Goal: Transaction & Acquisition: Purchase product/service

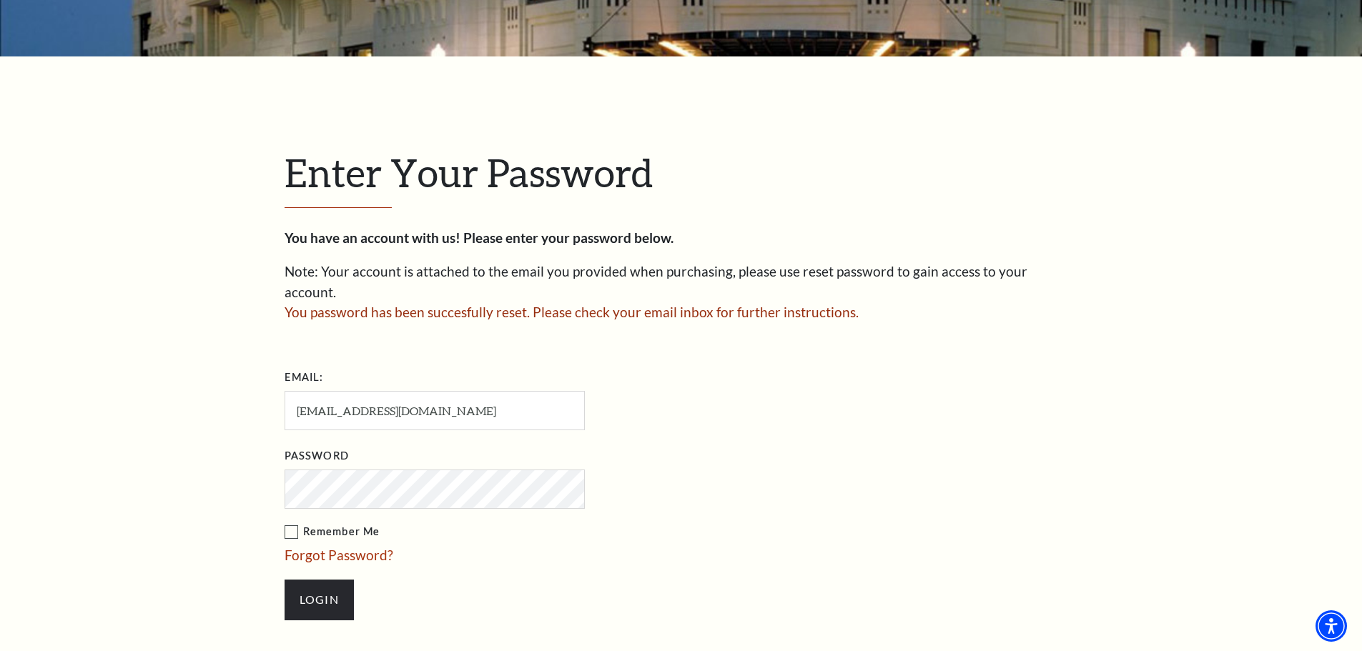
click at [291, 523] on label "Remember Me" at bounding box center [506, 532] width 443 height 18
click at [0, 0] on input "Remember Me" at bounding box center [0, 0] width 0 height 0
click at [325, 580] on input "Login" at bounding box center [319, 600] width 69 height 40
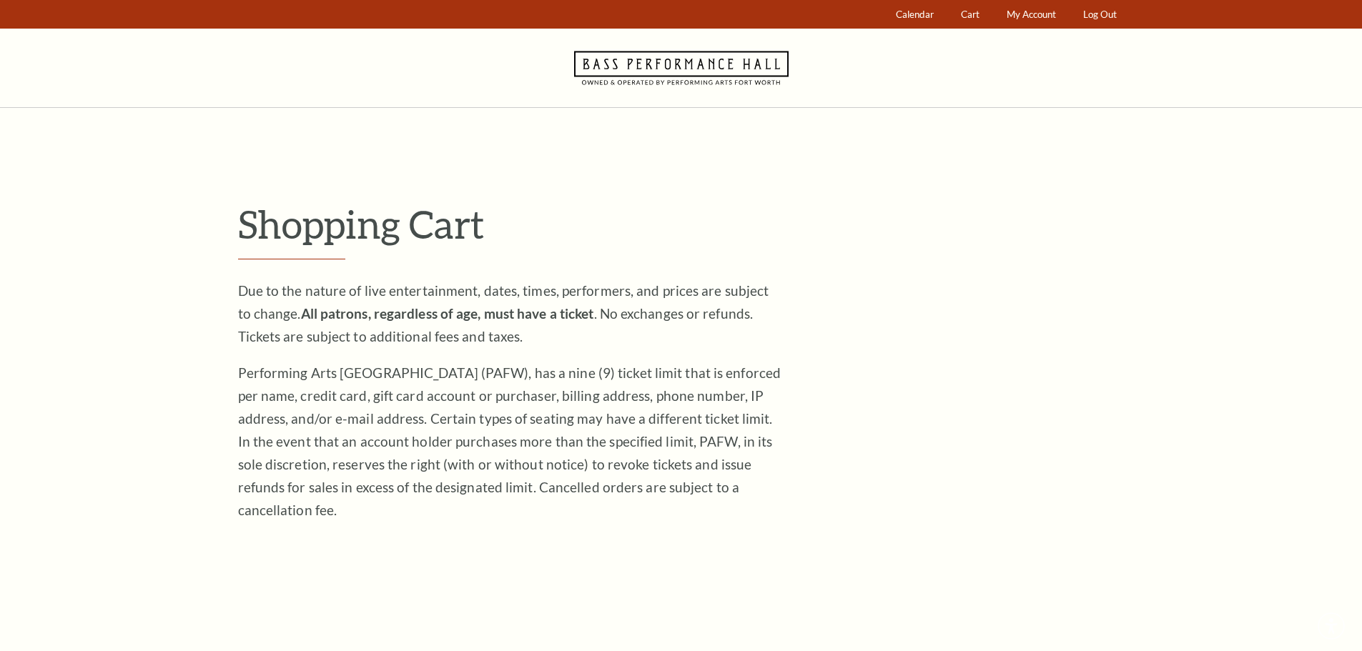
scroll to position [593, 0]
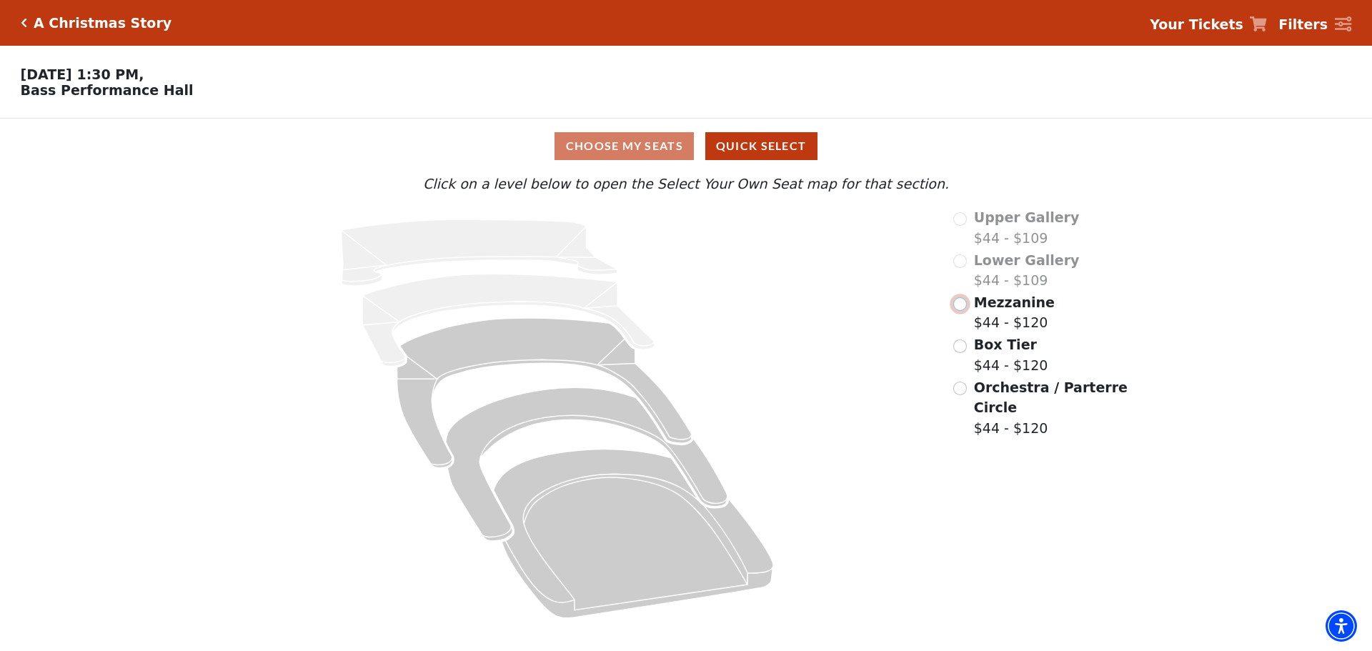
click at [963, 310] on input "Mezzanine$44 - $120\a" at bounding box center [961, 304] width 14 height 14
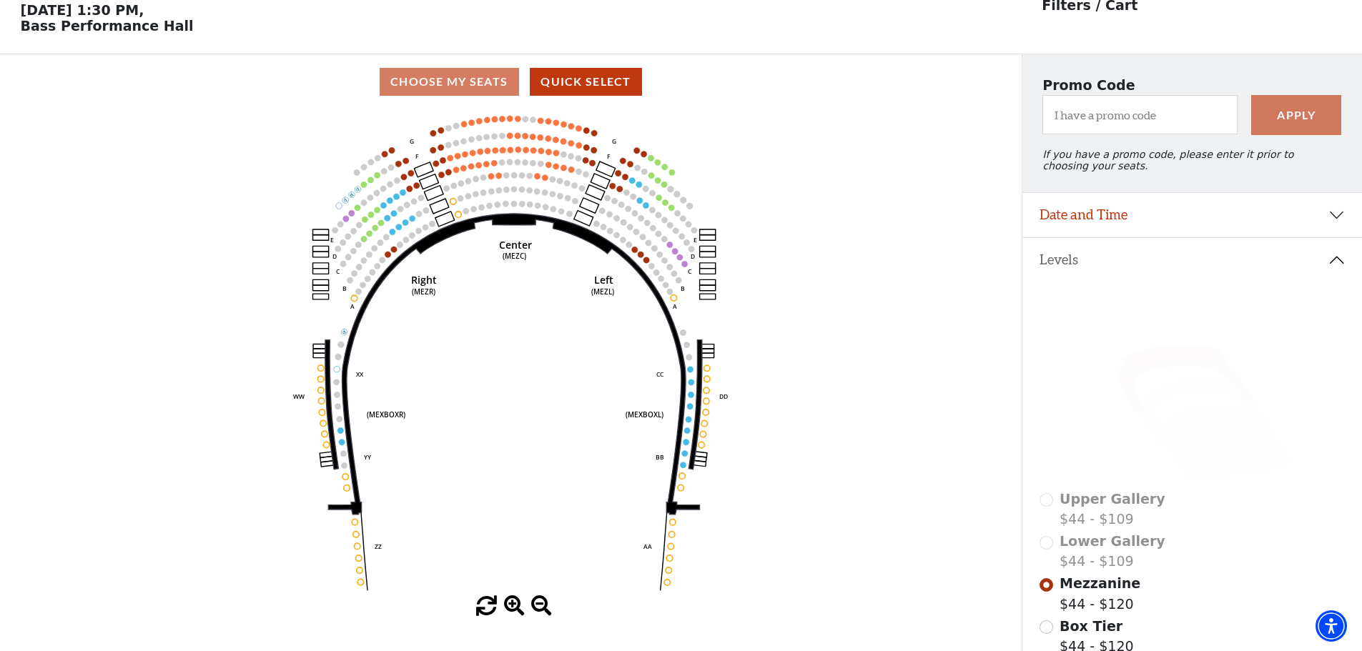
scroll to position [66, 0]
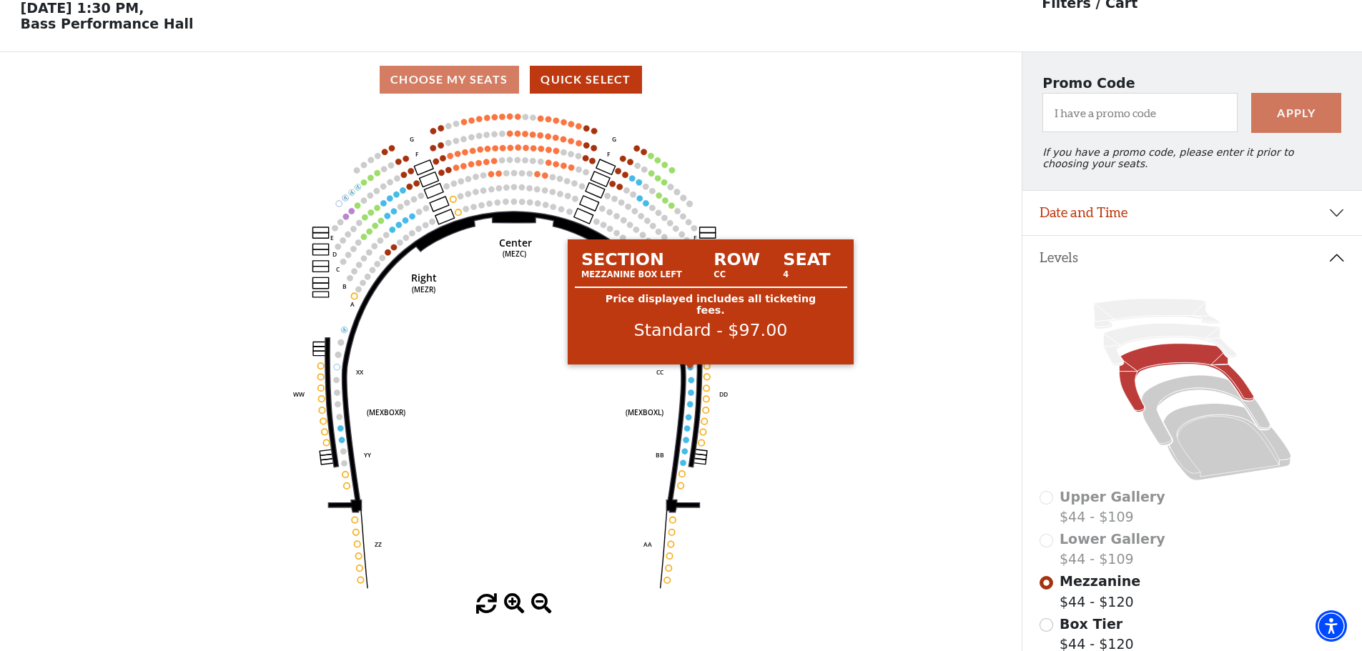
click at [691, 370] on circle at bounding box center [691, 368] width 6 height 6
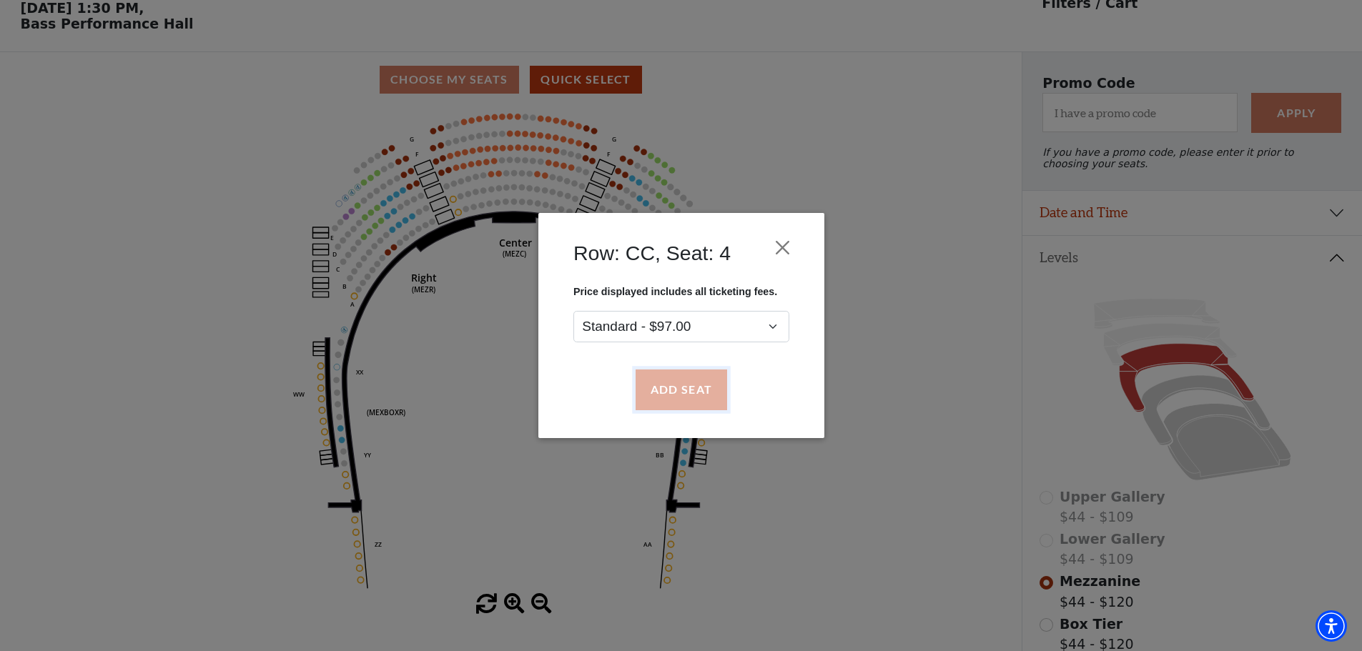
click at [691, 391] on button "Add Seat" at bounding box center [680, 390] width 91 height 40
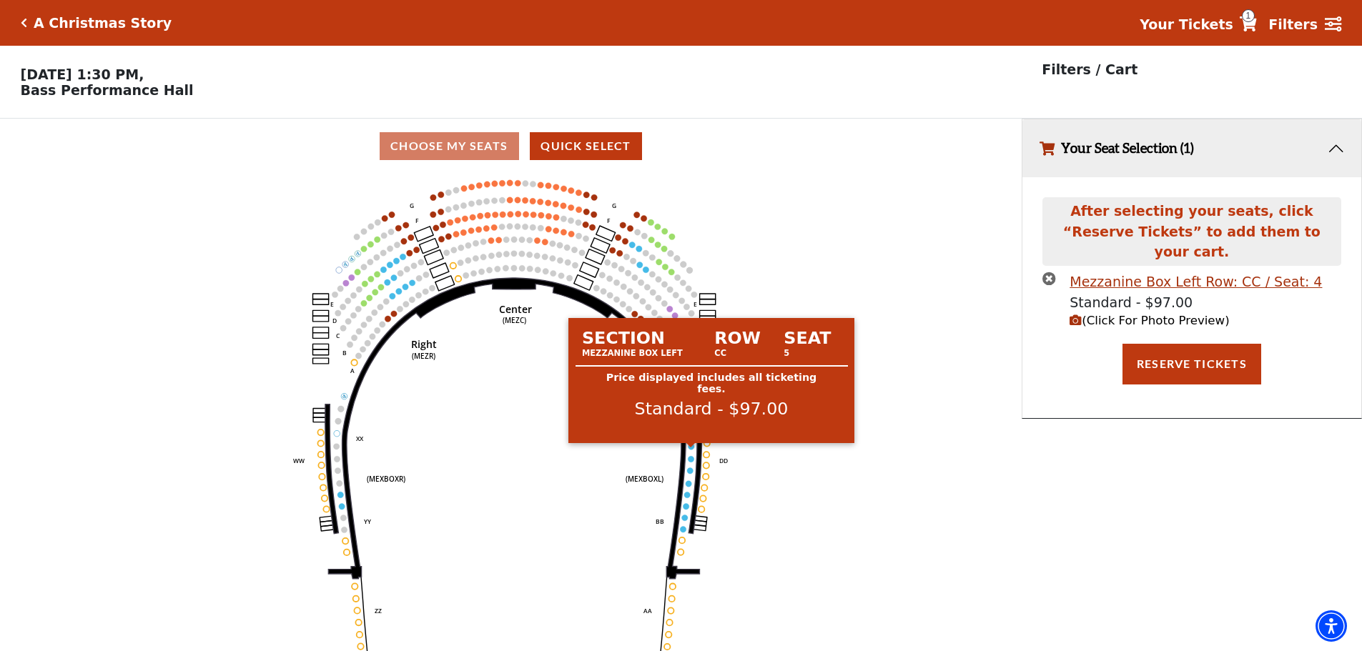
click at [691, 449] on circle at bounding box center [691, 446] width 6 height 6
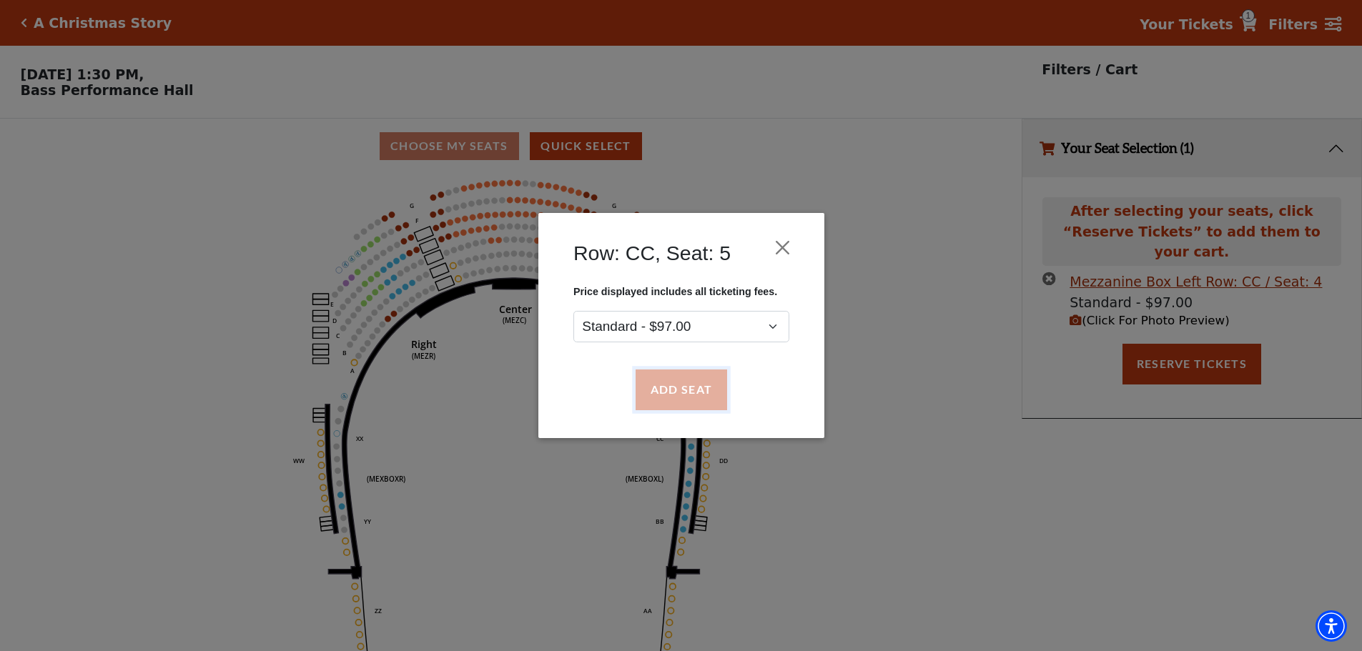
click at [693, 397] on button "Add Seat" at bounding box center [680, 390] width 91 height 40
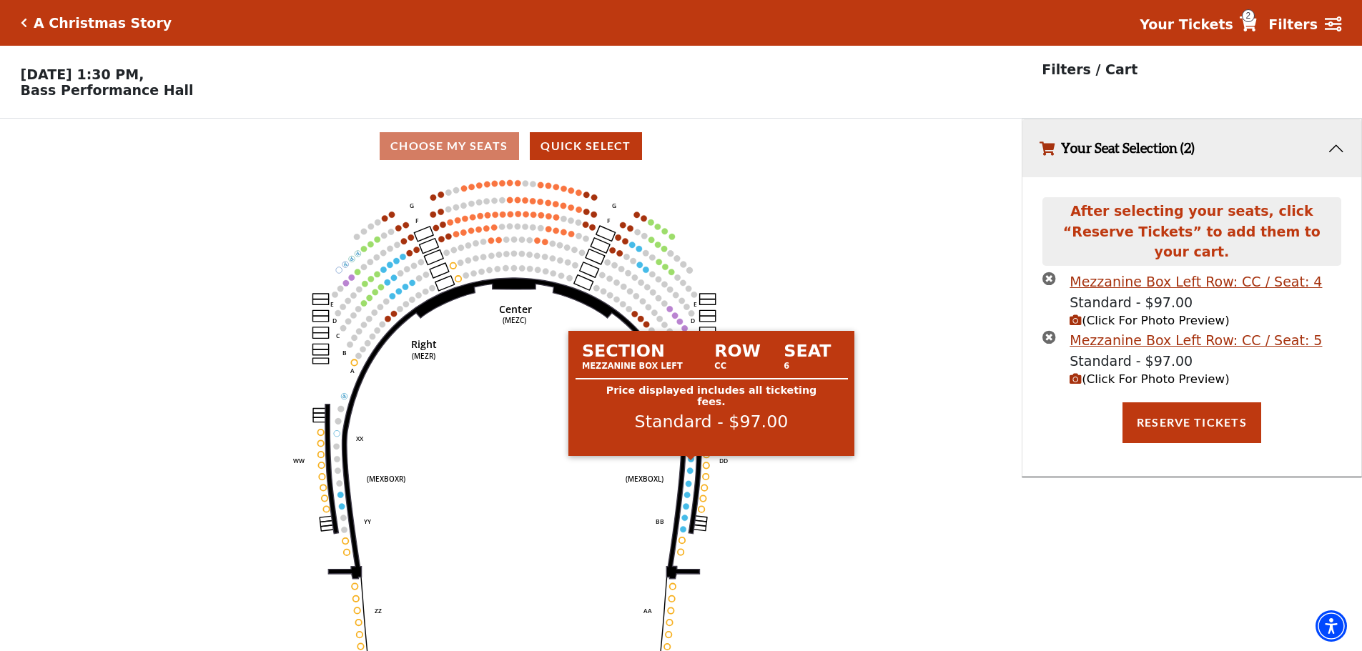
click at [691, 462] on circle at bounding box center [691, 459] width 6 height 6
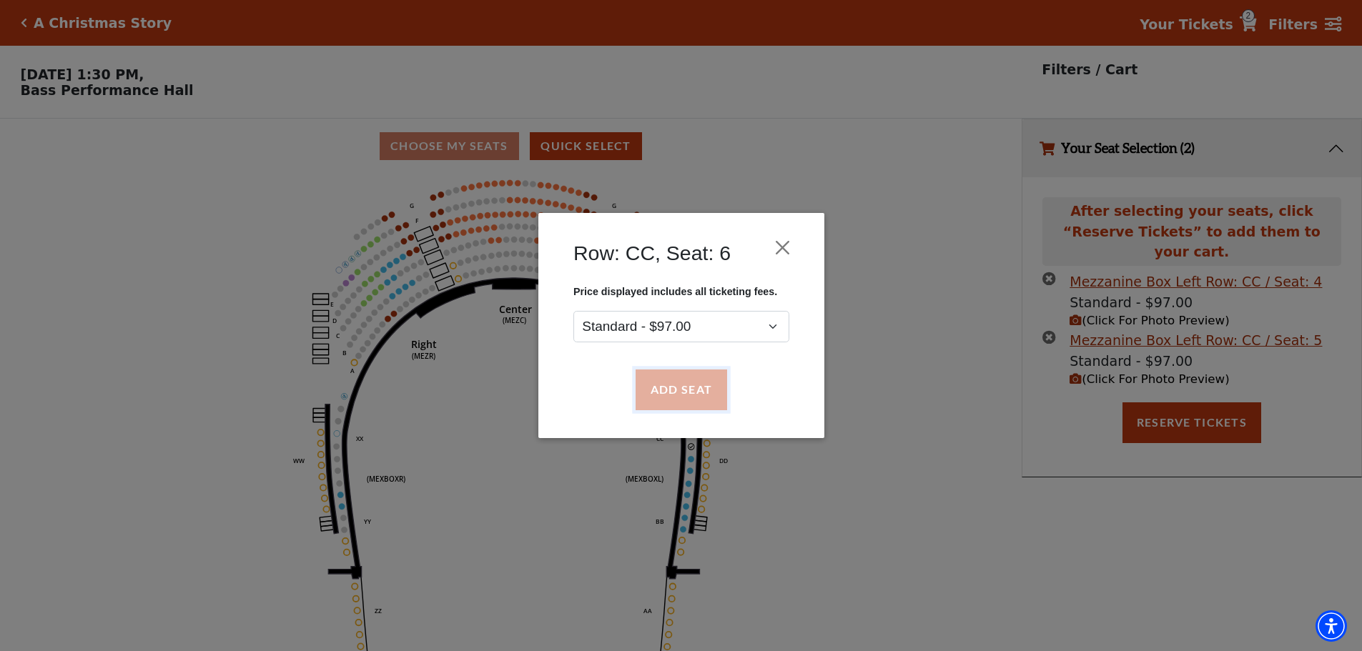
click at [698, 391] on button "Add Seat" at bounding box center [680, 390] width 91 height 40
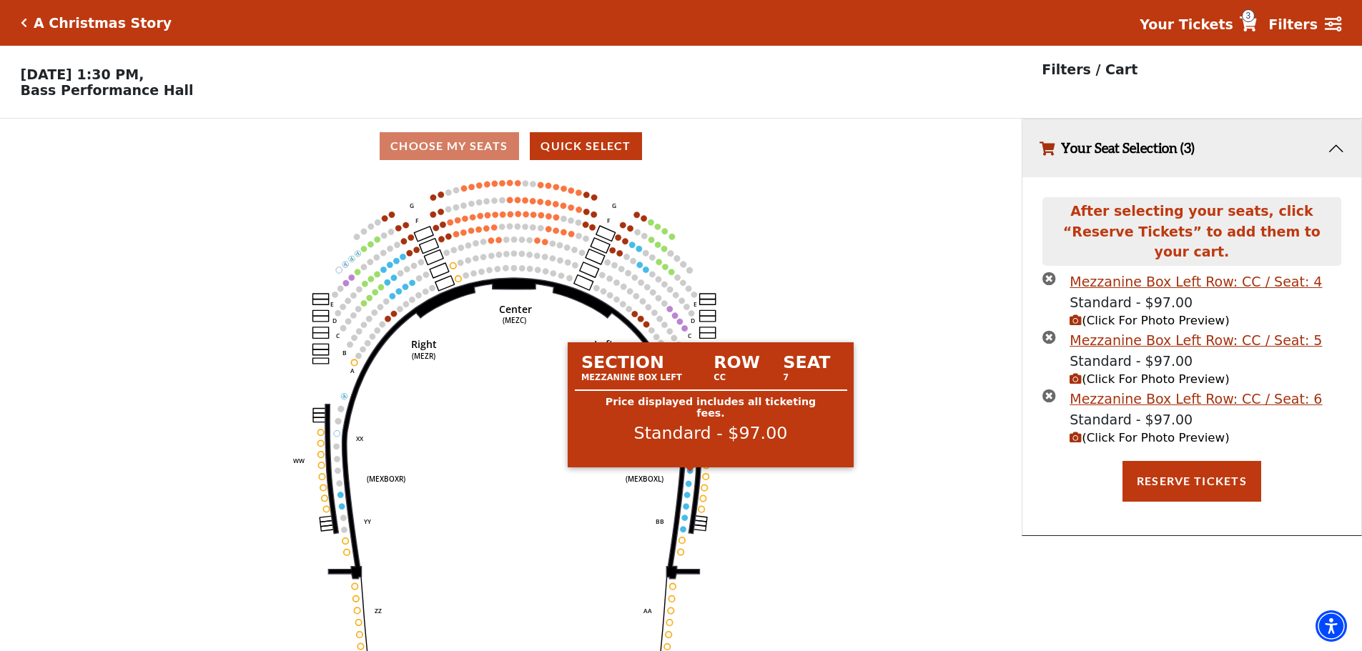
click at [688, 473] on circle at bounding box center [690, 471] width 6 height 6
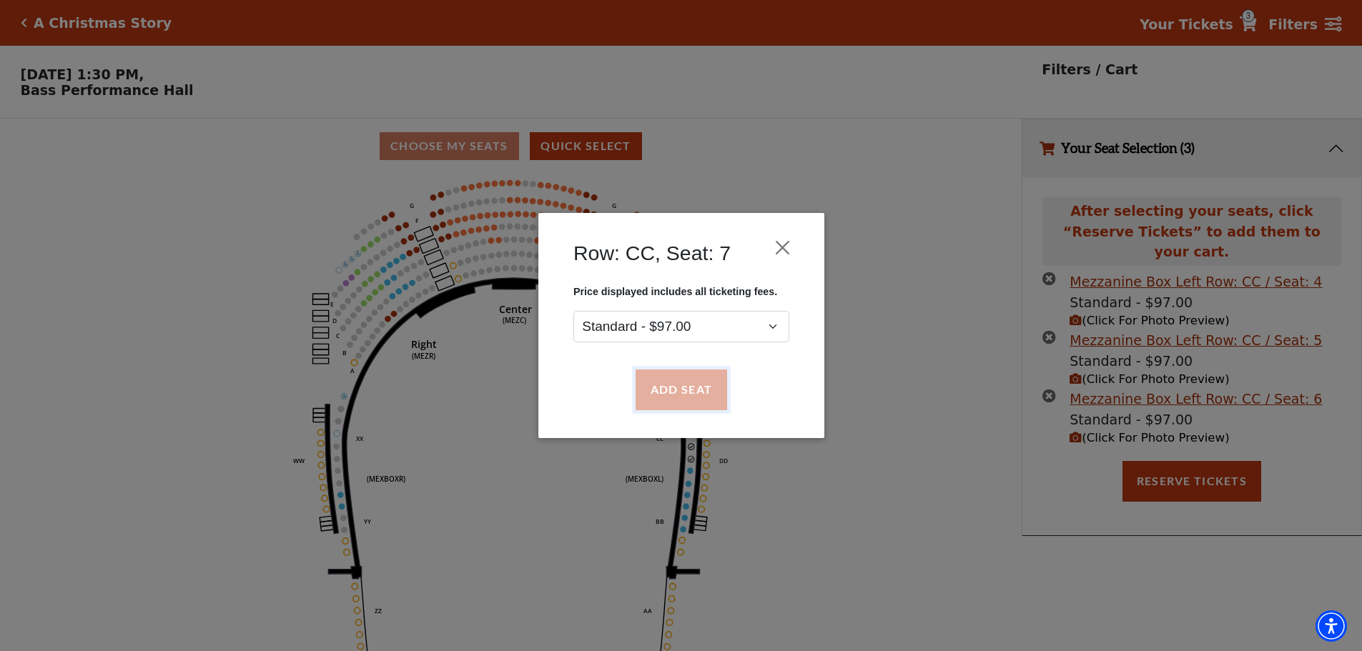
click at [693, 390] on button "Add Seat" at bounding box center [680, 390] width 91 height 40
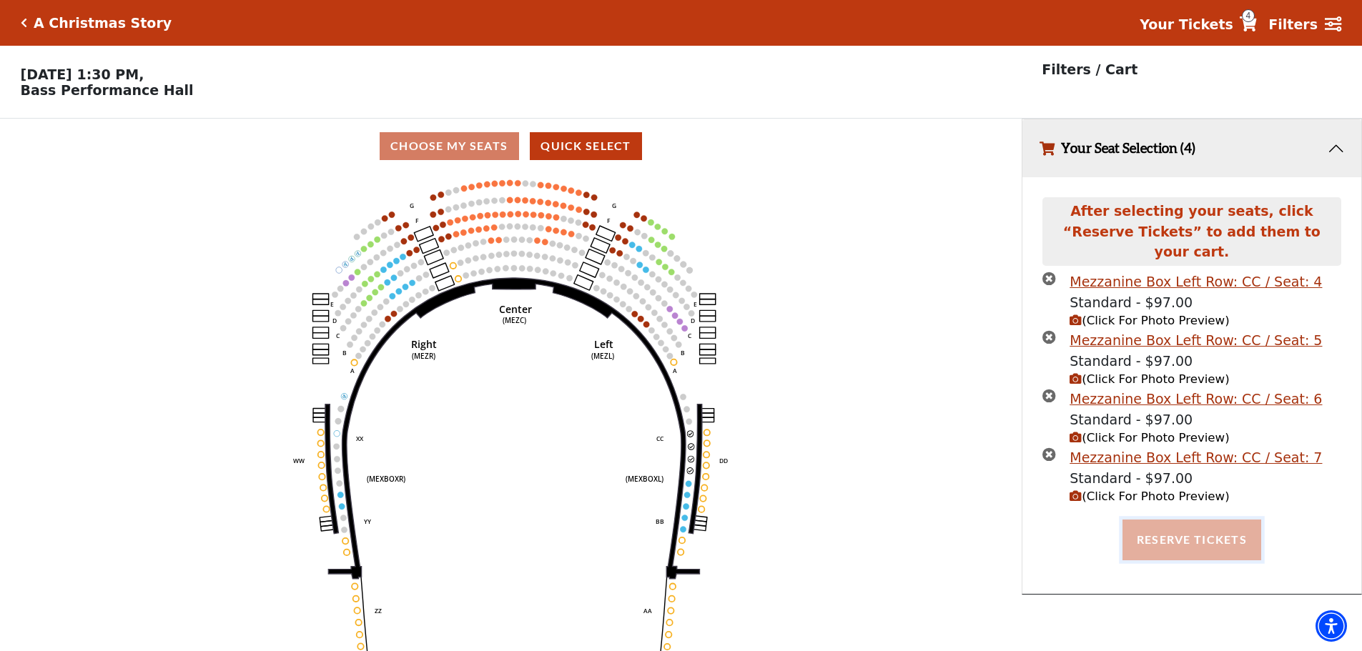
click at [1199, 525] on button "Reserve Tickets" at bounding box center [1191, 540] width 139 height 40
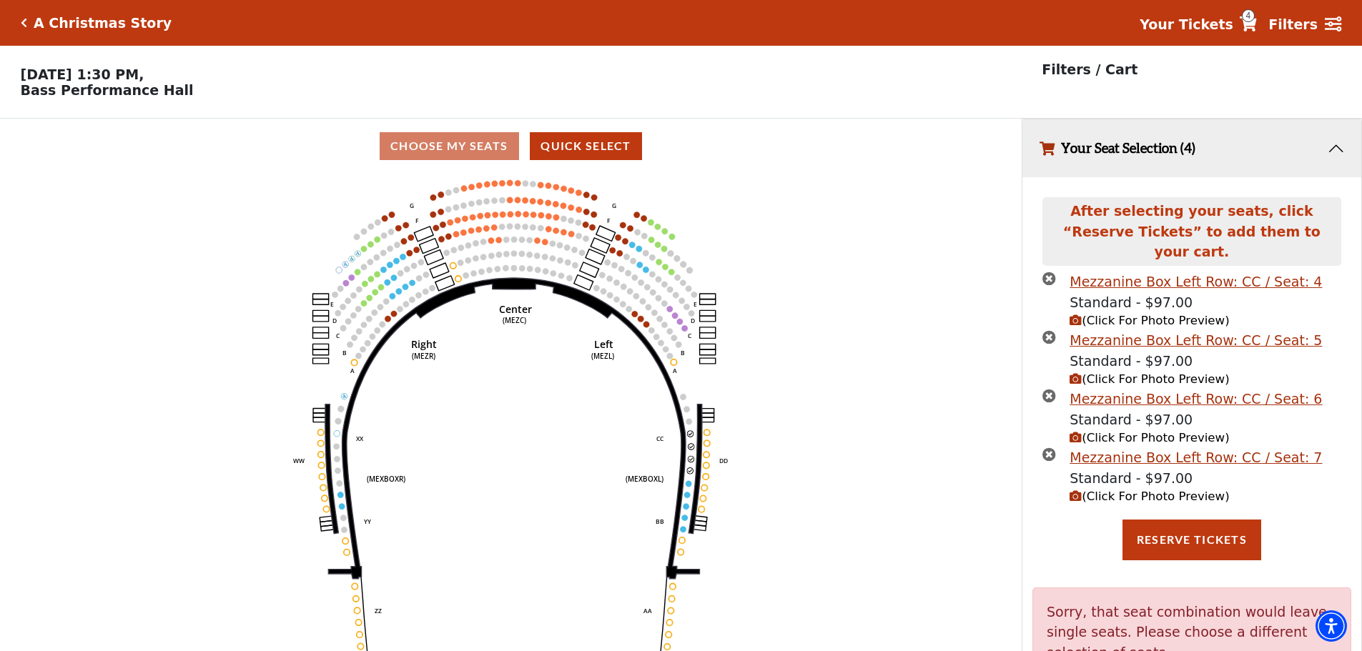
scroll to position [59, 0]
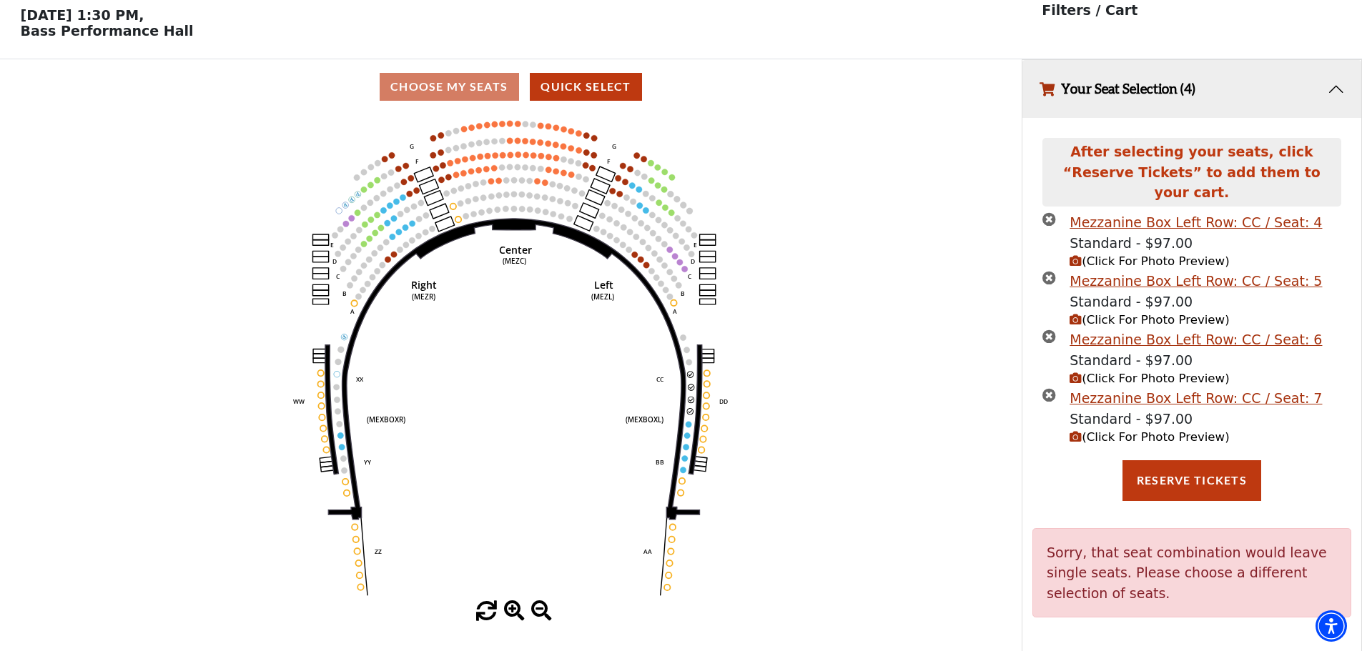
click at [1047, 212] on icon "times-circle" at bounding box center [1049, 219] width 14 height 14
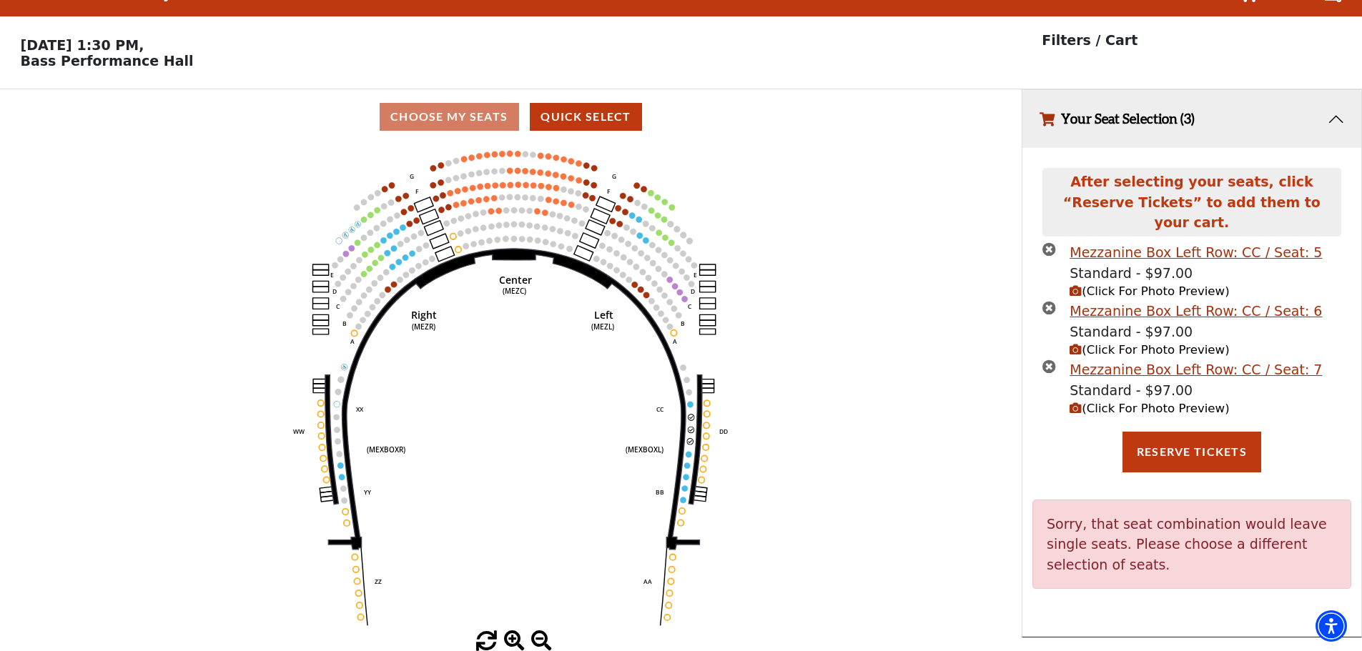
click at [1052, 242] on icon "times-circle" at bounding box center [1049, 249] width 14 height 14
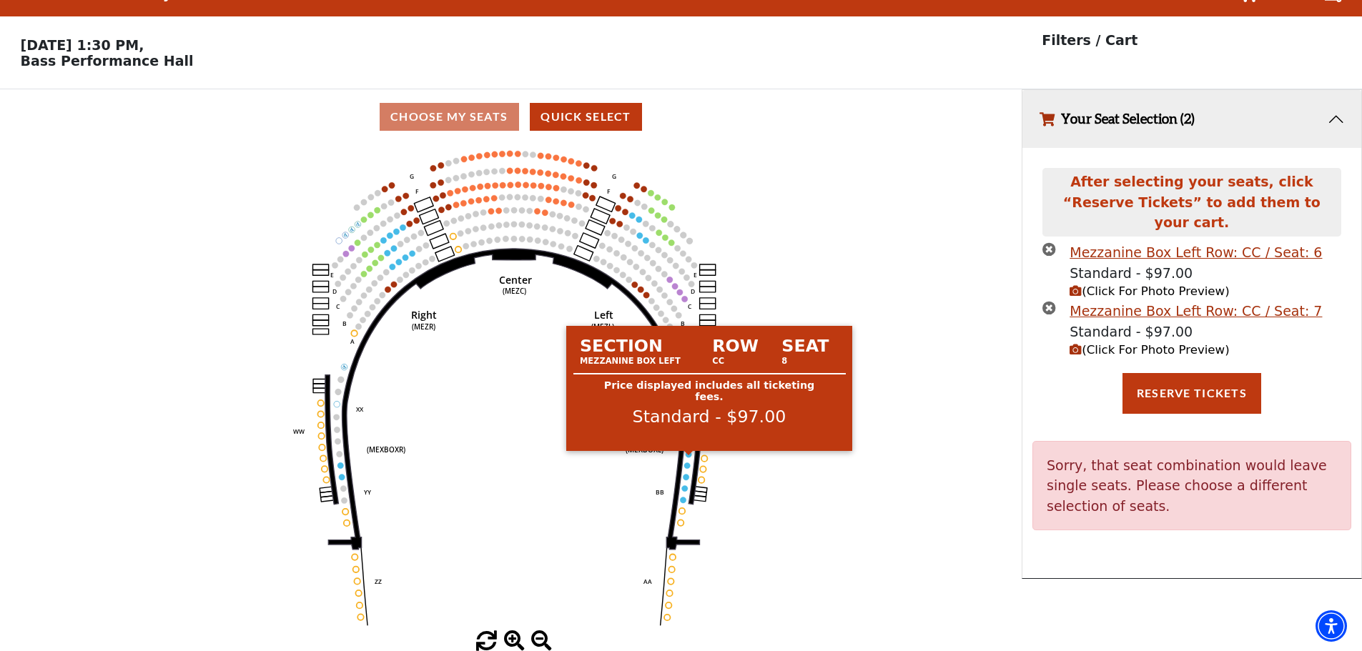
click at [688, 455] on circle at bounding box center [689, 454] width 6 height 6
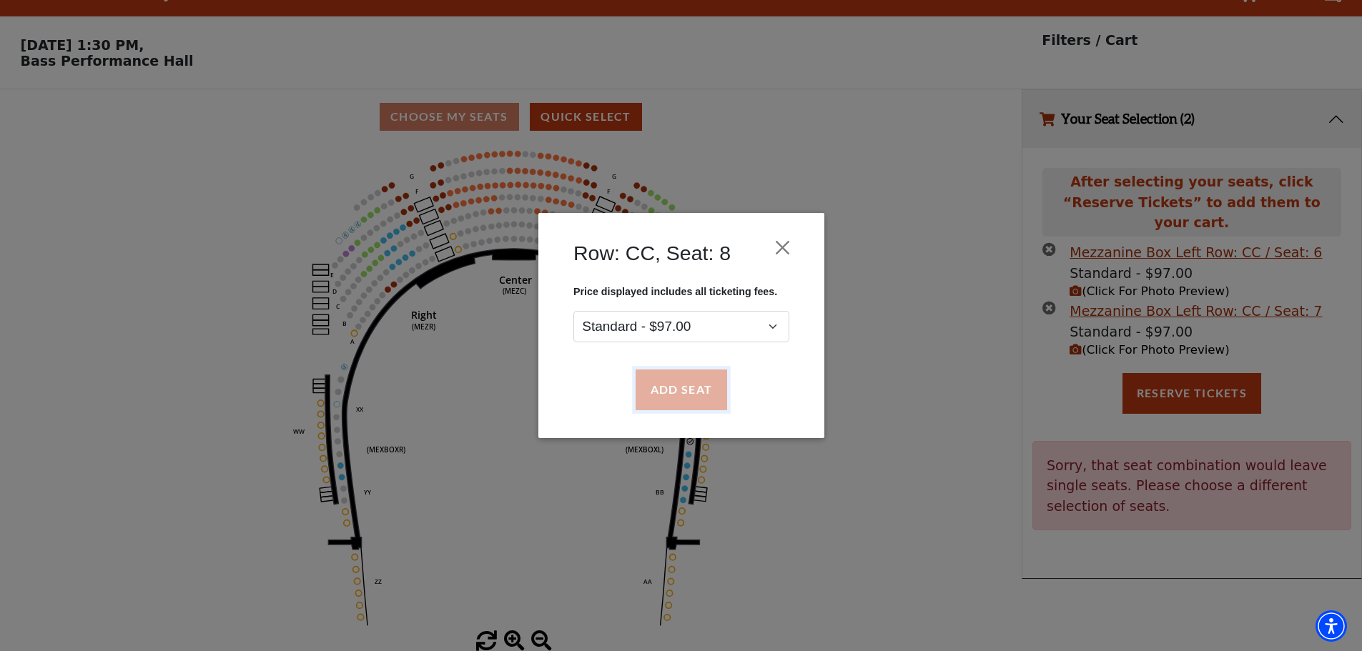
click at [702, 385] on button "Add Seat" at bounding box center [680, 390] width 91 height 40
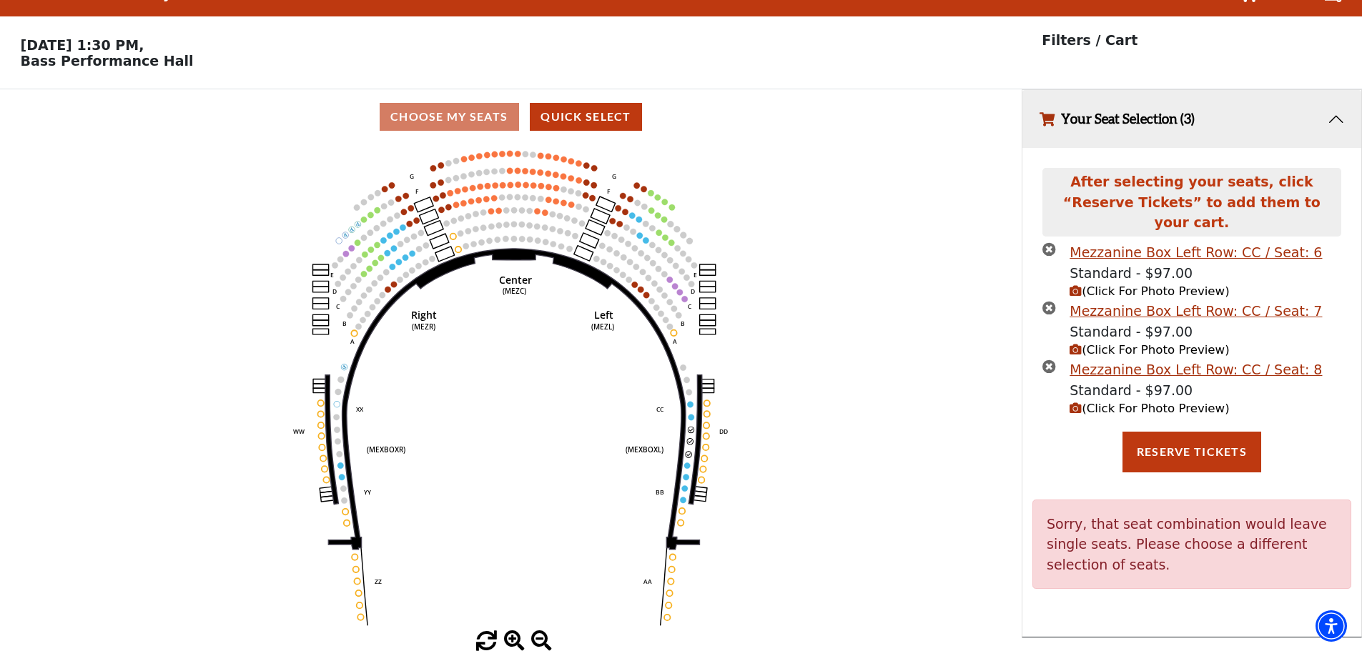
scroll to position [0, 0]
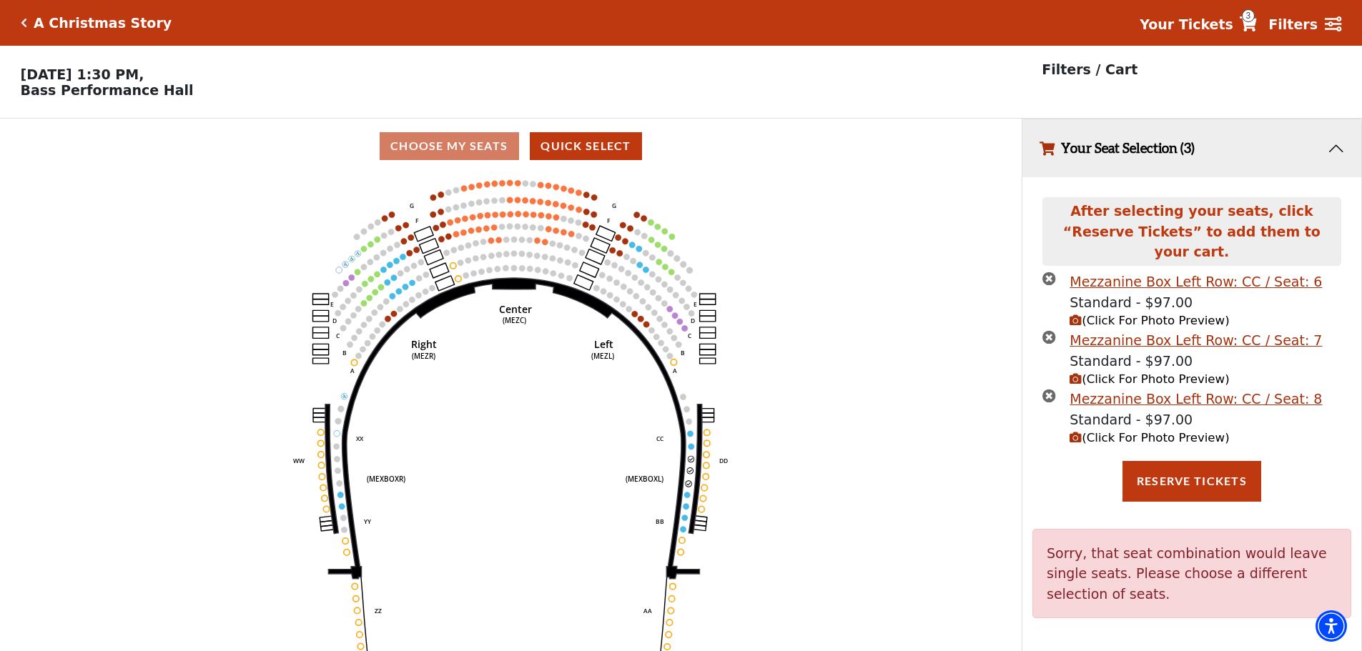
click at [686, 498] on circle at bounding box center [687, 495] width 6 height 6
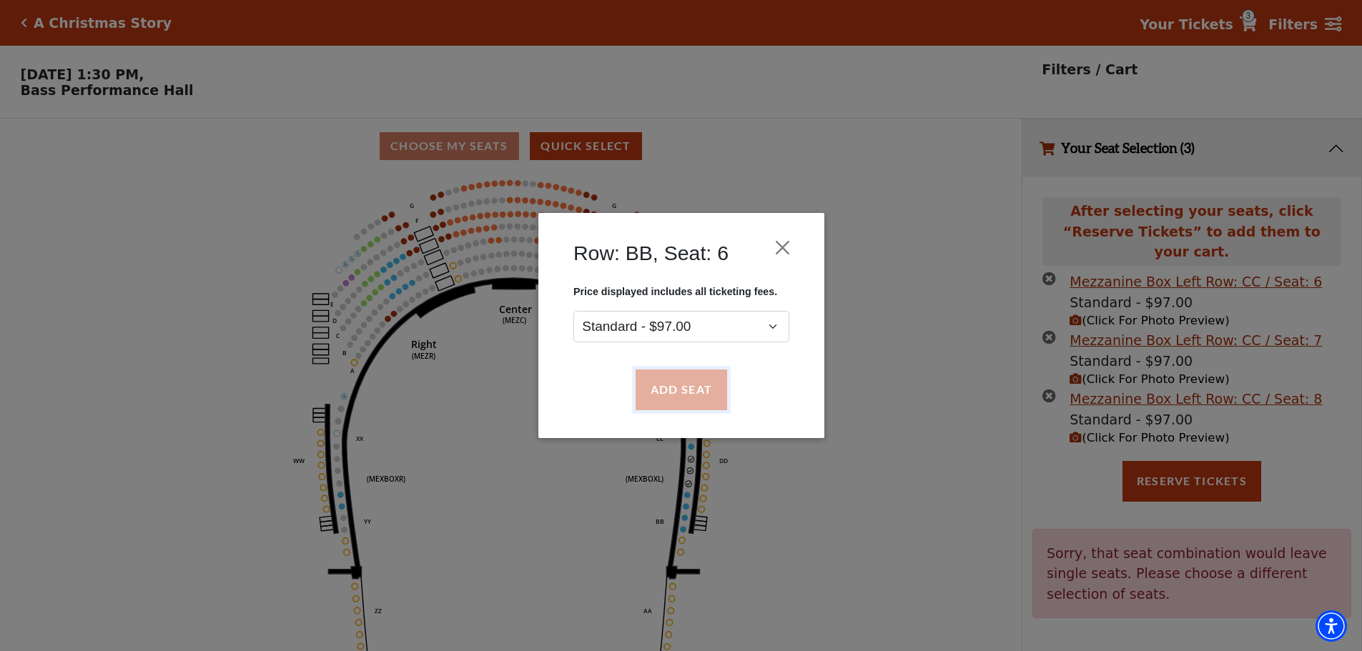
click at [691, 396] on button "Add Seat" at bounding box center [680, 390] width 91 height 40
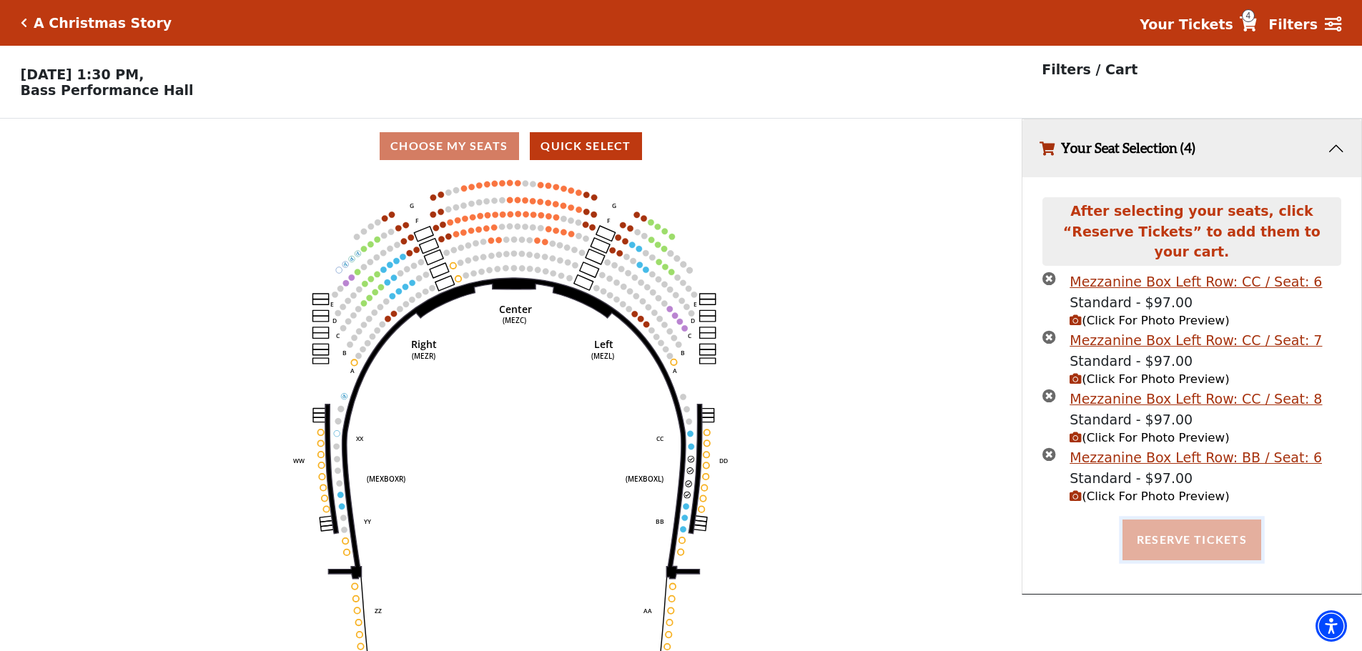
click at [1177, 523] on button "Reserve Tickets" at bounding box center [1191, 540] width 139 height 40
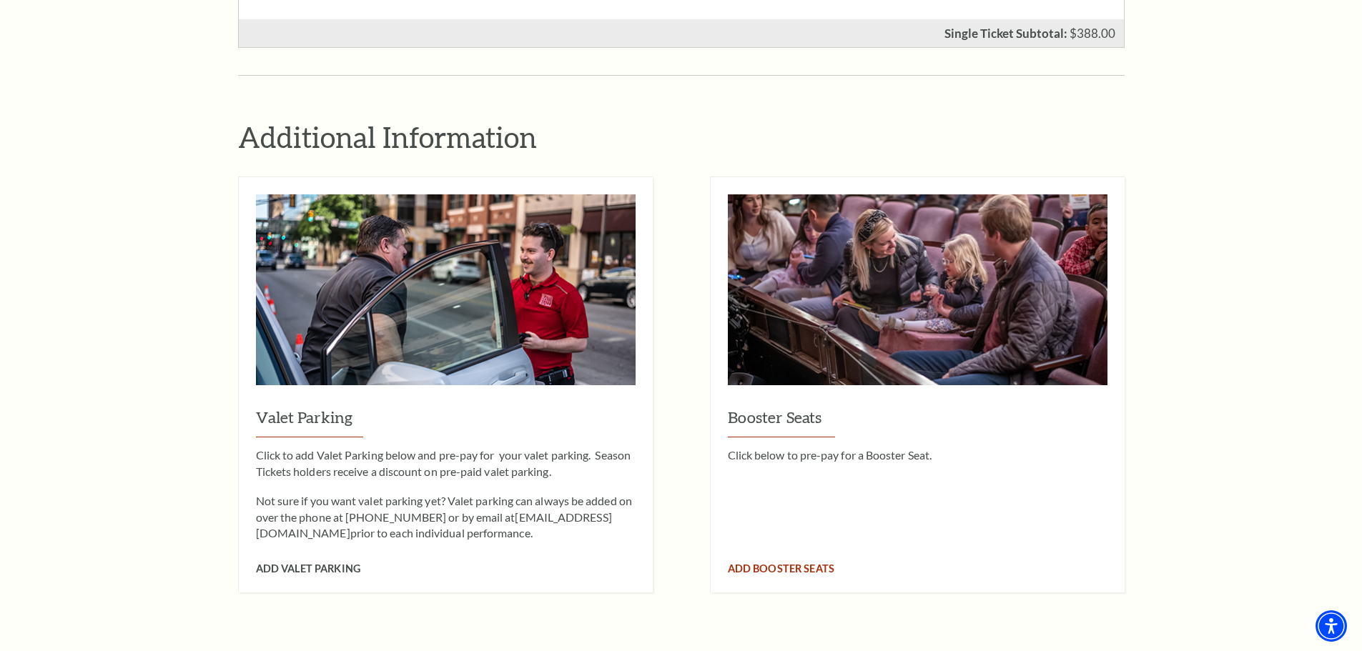
scroll to position [715, 0]
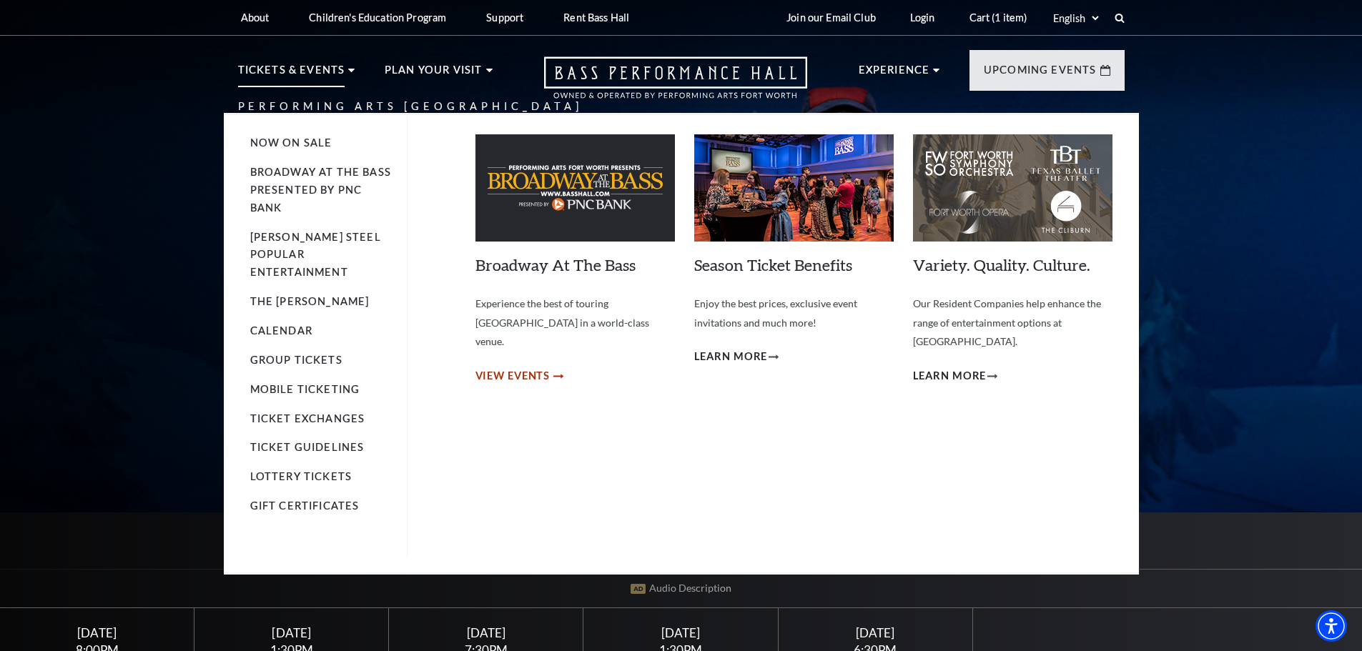
click at [508, 367] on span "View Events" at bounding box center [512, 376] width 75 height 18
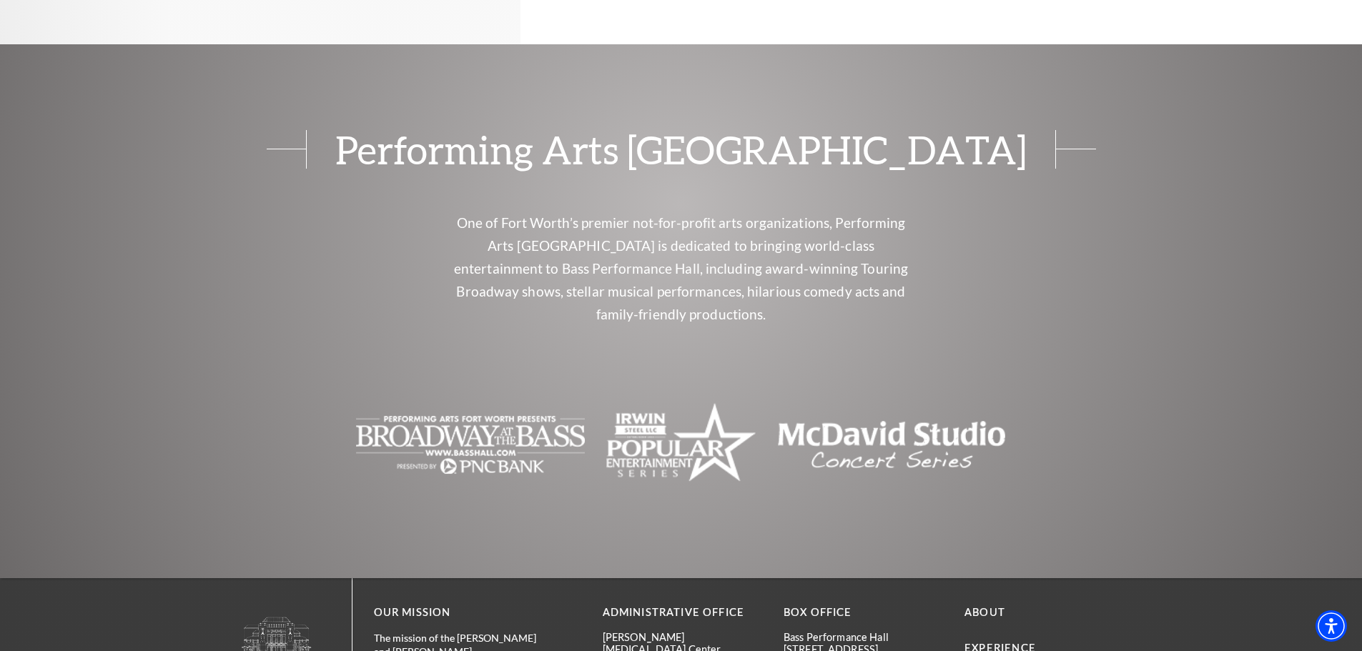
scroll to position [1287, 0]
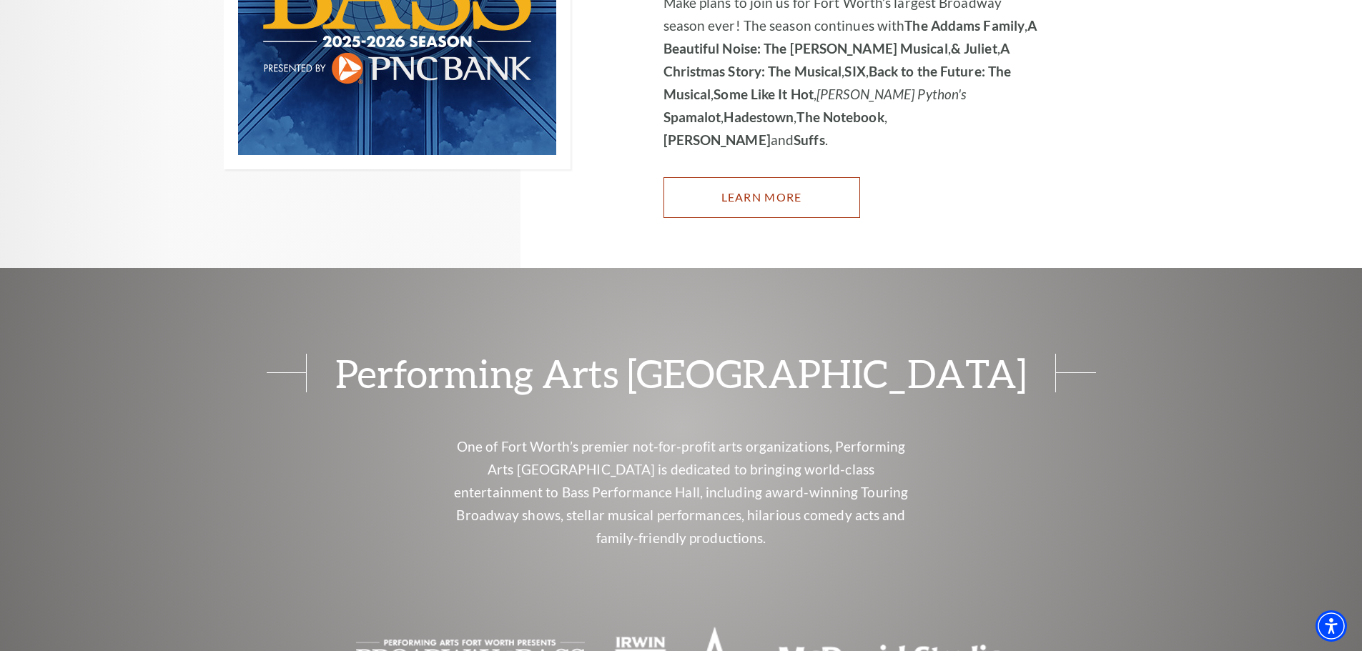
click at [701, 177] on link "Learn More" at bounding box center [761, 197] width 197 height 40
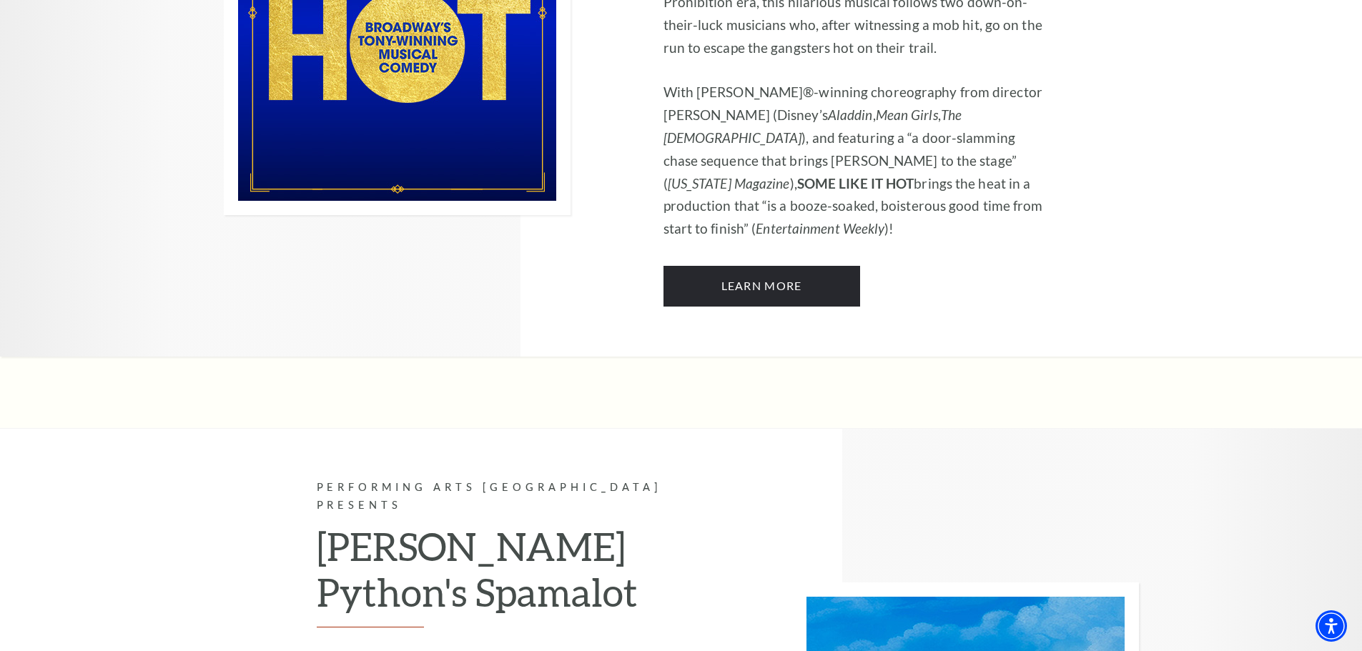
scroll to position [6291, 0]
